Goal: Information Seeking & Learning: Learn about a topic

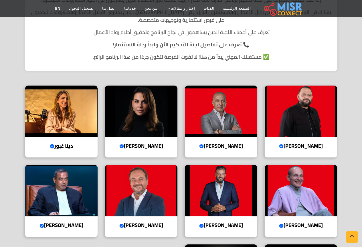
scroll to position [131, 0]
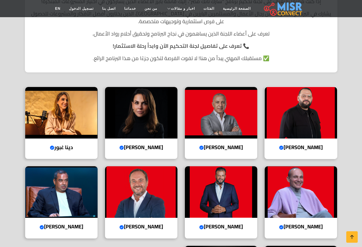
click at [296, 150] on h4 "عبد الله سلام Verified account" at bounding box center [301, 147] width 64 height 6
click at [212, 122] on img at bounding box center [221, 113] width 72 height 52
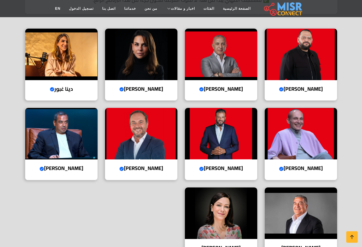
scroll to position [217, 0]
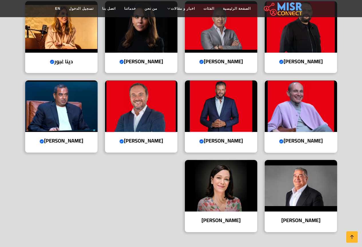
click at [320, 99] on img at bounding box center [301, 106] width 72 height 52
click at [287, 38] on img at bounding box center [301, 27] width 72 height 52
click at [245, 111] on img at bounding box center [221, 106] width 72 height 52
click at [137, 115] on img at bounding box center [141, 106] width 72 height 52
click at [75, 114] on img at bounding box center [61, 106] width 72 height 52
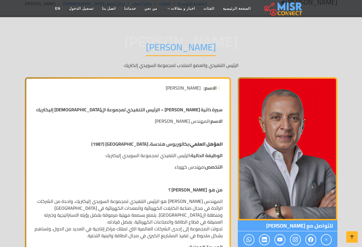
scroll to position [29, 0]
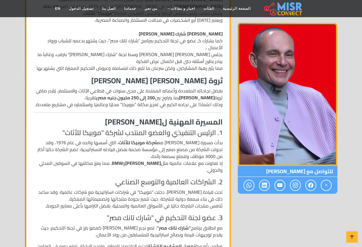
scroll to position [258, 0]
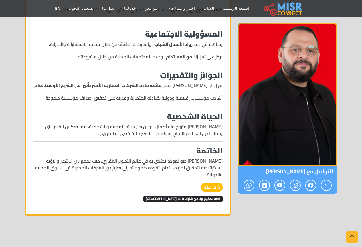
scroll to position [515, 0]
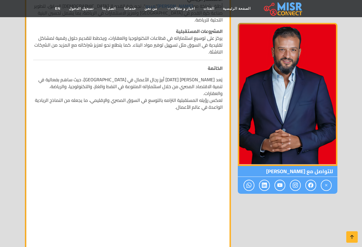
scroll to position [544, 0]
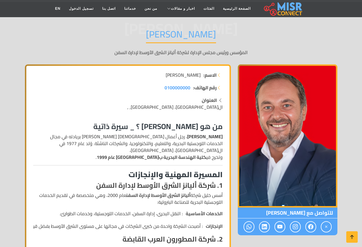
scroll to position [29, 0]
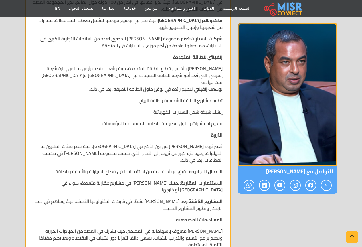
scroll to position [401, 0]
